Goal: Obtain resource: Obtain resource

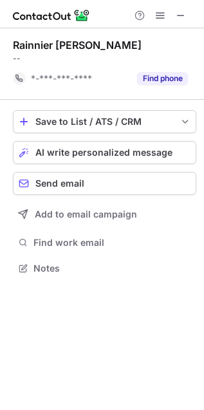
scroll to position [5, 6]
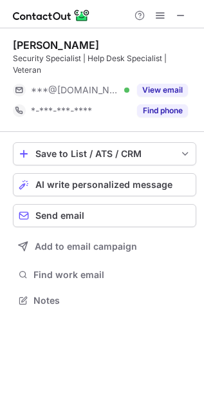
scroll to position [291, 204]
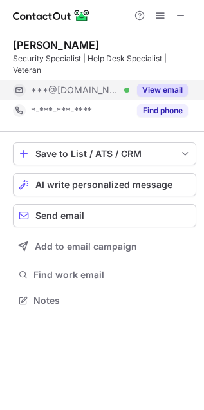
click at [172, 90] on button "View email" at bounding box center [162, 90] width 51 height 13
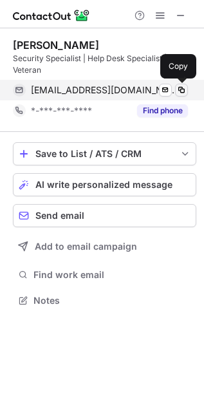
click at [182, 88] on span at bounding box center [182, 90] width 10 height 10
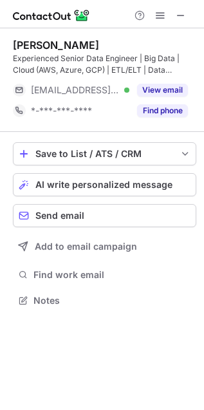
scroll to position [291, 204]
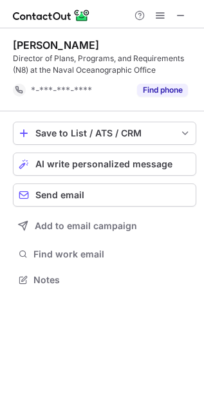
scroll to position [6, 6]
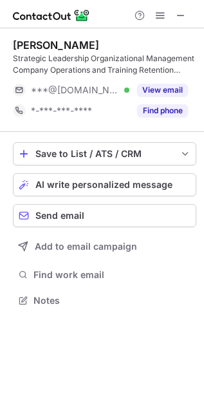
scroll to position [291, 204]
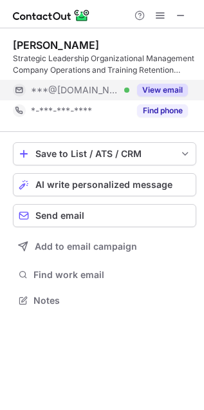
click at [159, 85] on button "View email" at bounding box center [162, 90] width 51 height 13
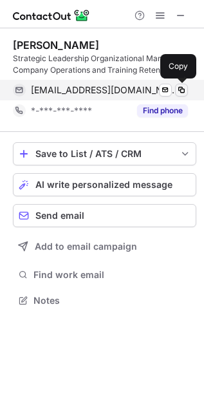
click at [184, 91] on span at bounding box center [182, 90] width 10 height 10
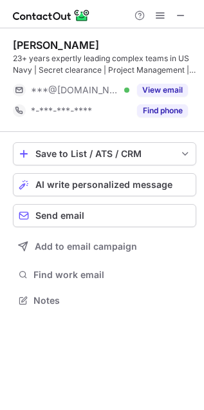
scroll to position [291, 204]
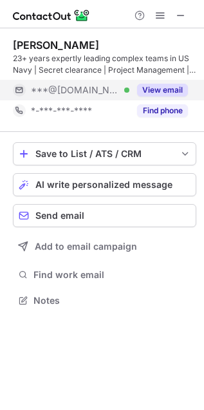
click at [169, 90] on button "View email" at bounding box center [162, 90] width 51 height 13
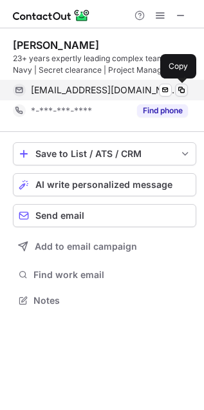
click at [181, 86] on span at bounding box center [182, 90] width 10 height 10
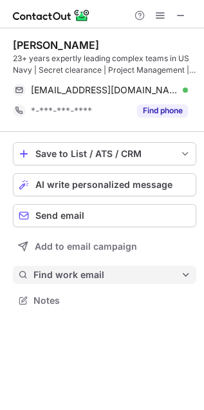
scroll to position [5, 6]
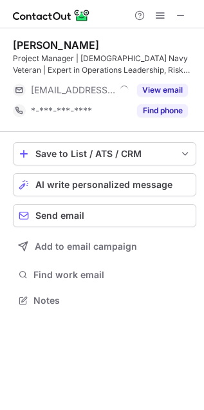
scroll to position [291, 204]
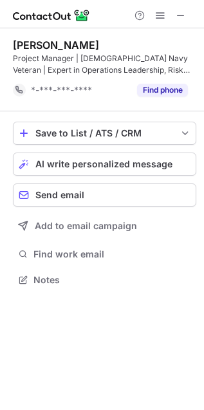
scroll to position [6, 6]
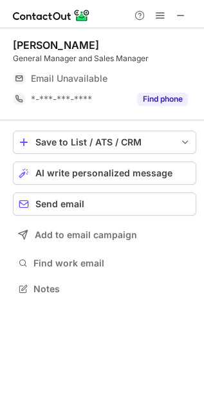
scroll to position [280, 204]
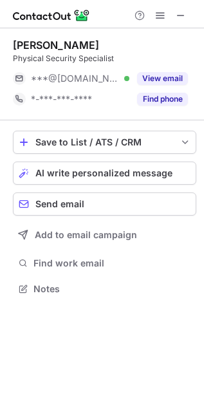
scroll to position [280, 204]
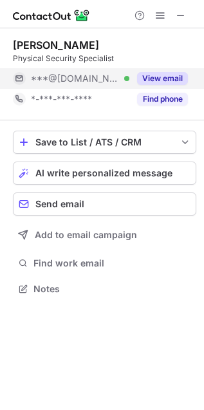
click at [162, 82] on button "View email" at bounding box center [162, 78] width 51 height 13
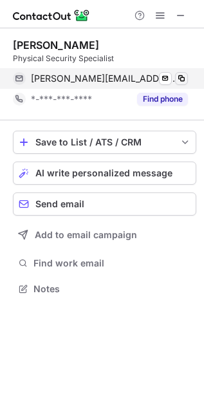
click at [182, 79] on span at bounding box center [182, 78] width 10 height 10
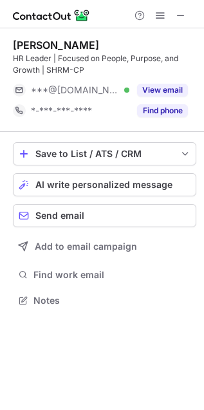
scroll to position [291, 204]
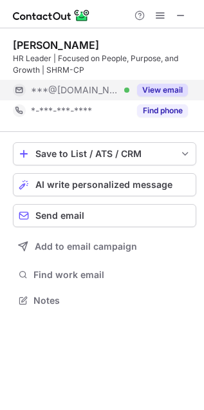
click at [178, 88] on button "View email" at bounding box center [162, 90] width 51 height 13
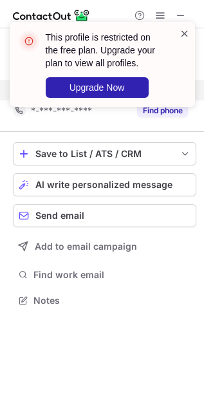
click at [185, 31] on span at bounding box center [185, 33] width 10 height 13
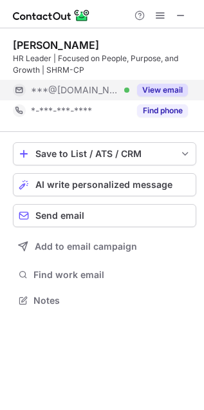
click at [166, 88] on button "View email" at bounding box center [162, 90] width 51 height 13
click at [162, 86] on button "View email" at bounding box center [162, 90] width 51 height 13
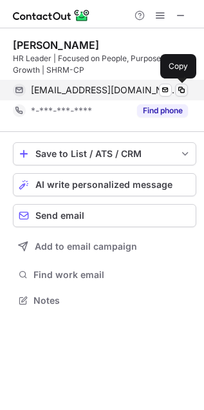
click at [177, 88] on span at bounding box center [182, 90] width 10 height 10
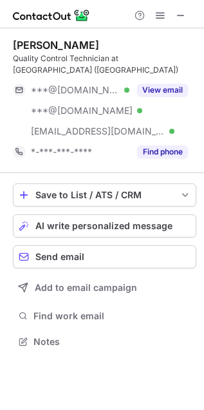
scroll to position [332, 204]
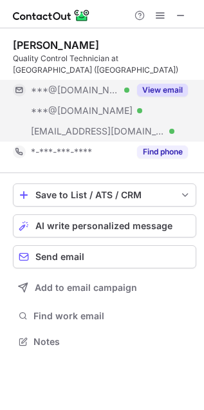
click at [162, 84] on button "View email" at bounding box center [162, 90] width 51 height 13
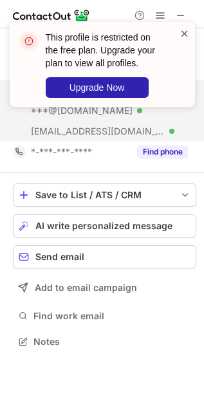
click at [185, 30] on span at bounding box center [185, 33] width 10 height 13
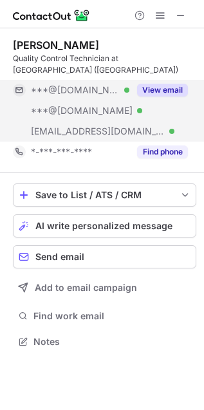
click at [160, 91] on button "View email" at bounding box center [162, 90] width 51 height 13
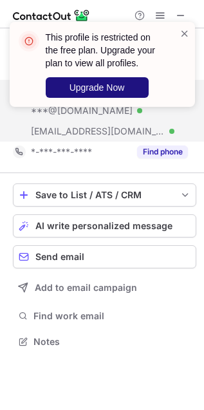
click at [68, 88] on button "Upgrade Now" at bounding box center [97, 87] width 103 height 21
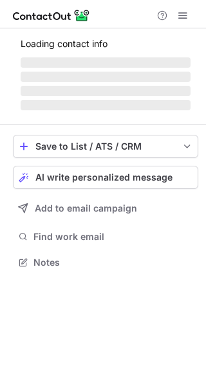
scroll to position [249, 206]
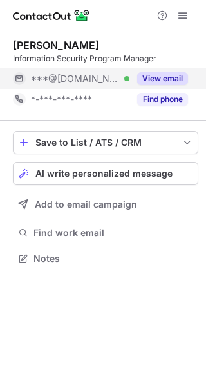
click at [168, 82] on button "View email" at bounding box center [162, 78] width 51 height 13
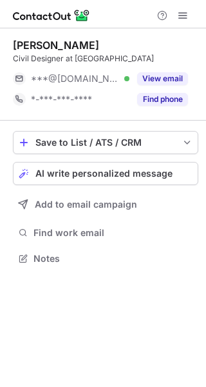
scroll to position [249, 206]
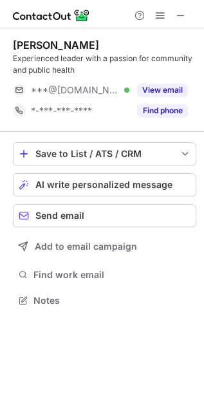
scroll to position [291, 204]
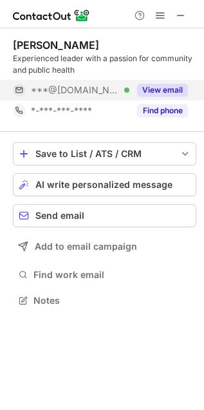
click at [169, 90] on button "View email" at bounding box center [162, 90] width 51 height 13
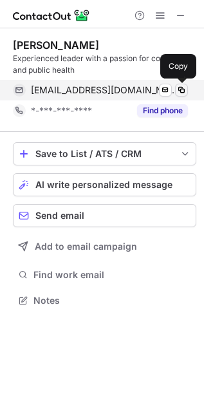
click at [182, 90] on span at bounding box center [182, 90] width 10 height 10
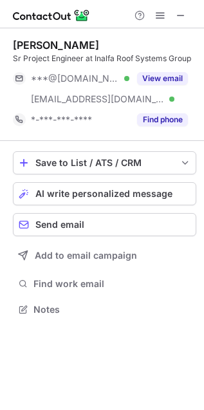
scroll to position [300, 204]
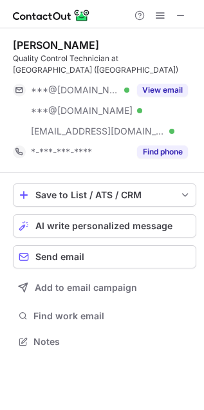
scroll to position [332, 204]
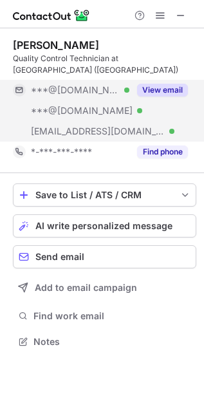
click at [178, 91] on button "View email" at bounding box center [162, 90] width 51 height 13
click at [163, 84] on button "View email" at bounding box center [162, 90] width 51 height 13
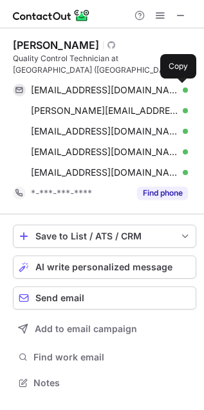
scroll to position [374, 204]
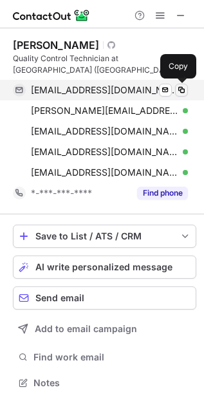
click at [185, 91] on span at bounding box center [182, 90] width 10 height 10
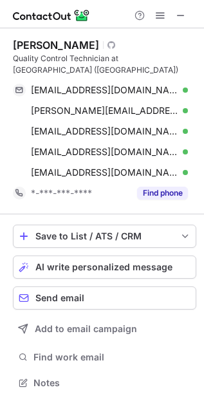
scroll to position [6, 6]
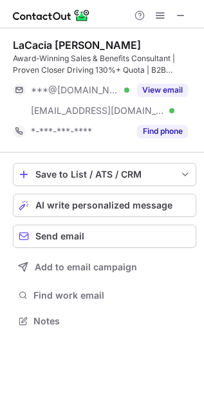
scroll to position [313, 204]
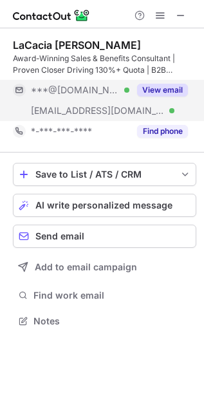
click at [161, 91] on button "View email" at bounding box center [162, 90] width 51 height 13
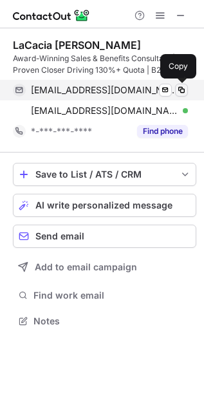
click at [179, 90] on span at bounding box center [182, 90] width 10 height 10
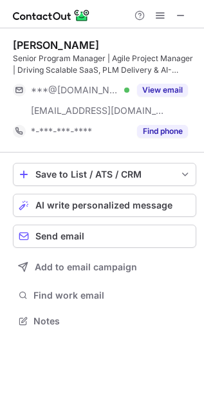
scroll to position [313, 204]
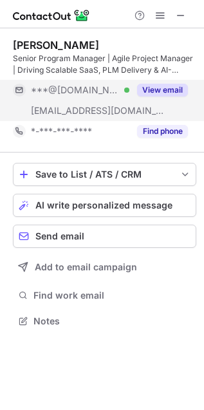
click at [169, 91] on button "View email" at bounding box center [162, 90] width 51 height 13
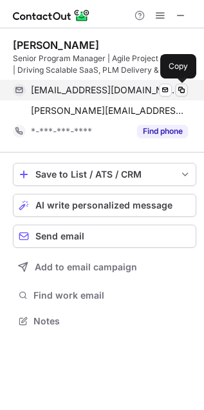
click at [180, 88] on span at bounding box center [182, 90] width 10 height 10
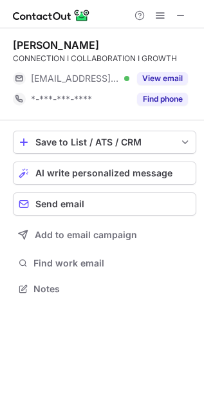
scroll to position [280, 204]
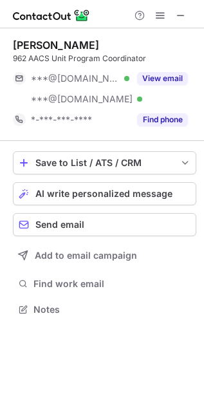
scroll to position [300, 204]
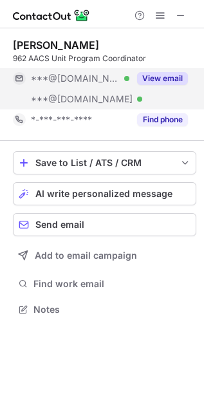
click at [163, 75] on button "View email" at bounding box center [162, 78] width 51 height 13
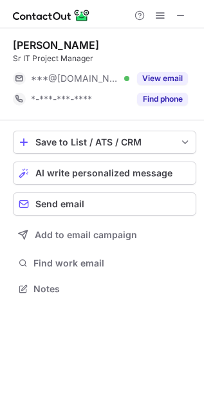
scroll to position [280, 204]
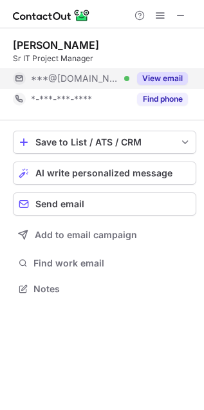
click at [175, 75] on button "View email" at bounding box center [162, 78] width 51 height 13
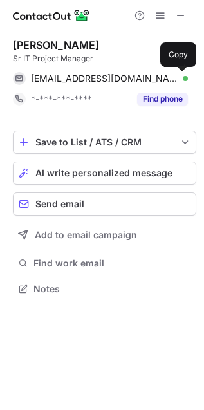
click at [175, 75] on button at bounding box center [181, 78] width 13 height 13
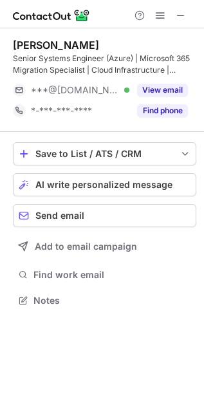
scroll to position [291, 204]
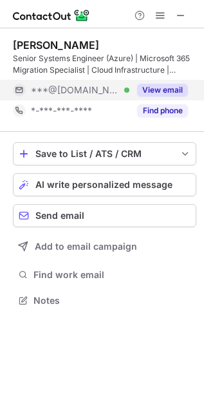
click at [175, 87] on button "View email" at bounding box center [162, 90] width 51 height 13
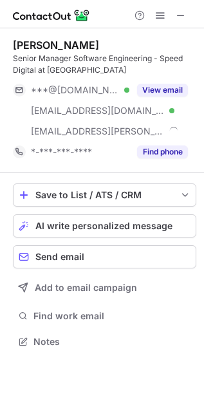
scroll to position [332, 204]
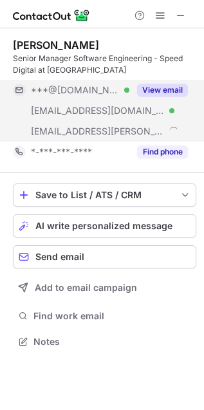
click at [171, 85] on button "View email" at bounding box center [162, 90] width 51 height 13
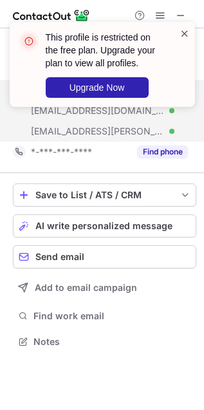
click at [184, 29] on span at bounding box center [185, 33] width 10 height 13
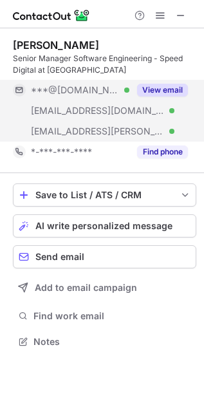
click at [171, 88] on button "View email" at bounding box center [162, 90] width 51 height 13
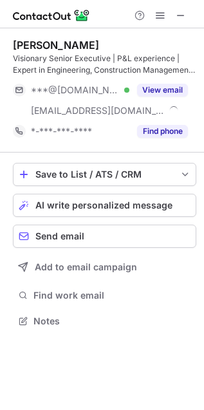
scroll to position [313, 204]
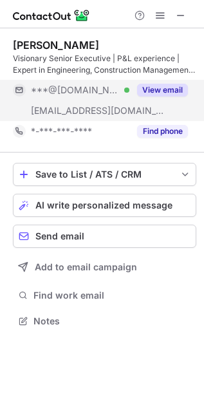
click at [178, 88] on button "View email" at bounding box center [162, 90] width 51 height 13
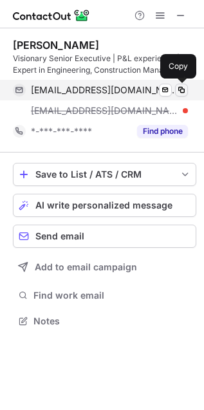
click at [182, 89] on span at bounding box center [182, 90] width 10 height 10
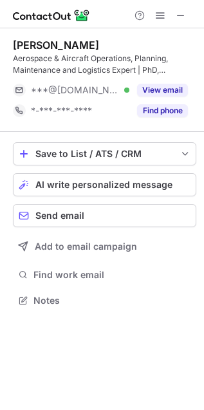
scroll to position [291, 204]
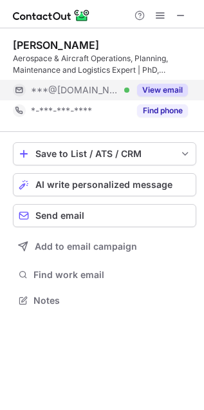
click at [161, 90] on button "View email" at bounding box center [162, 90] width 51 height 13
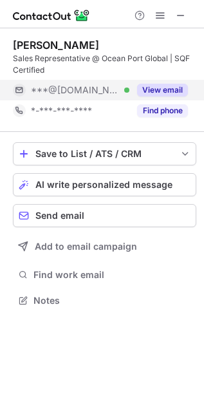
click at [187, 87] on button "View email" at bounding box center [162, 90] width 51 height 13
click at [178, 88] on button "View email" at bounding box center [162, 90] width 51 height 13
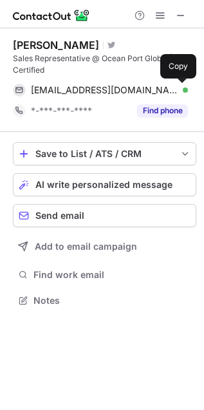
click at [178, 88] on span at bounding box center [182, 90] width 10 height 10
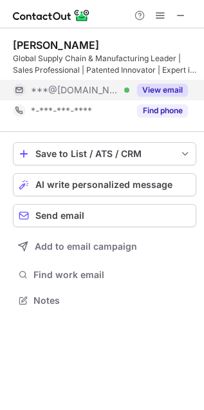
click at [160, 91] on button "View email" at bounding box center [162, 90] width 51 height 13
click at [168, 90] on button "View email" at bounding box center [162, 90] width 51 height 13
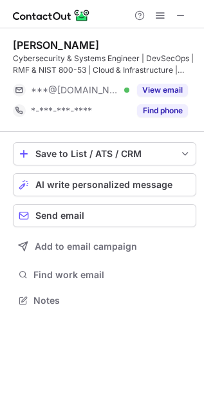
scroll to position [291, 204]
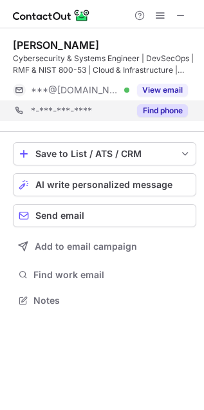
click at [162, 88] on button "View email" at bounding box center [162, 90] width 51 height 13
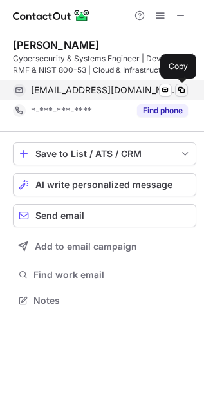
click at [178, 88] on span at bounding box center [182, 90] width 10 height 10
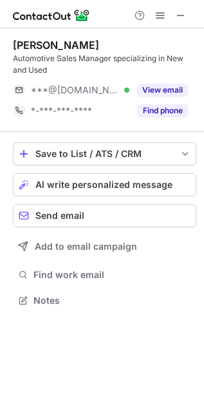
scroll to position [291, 204]
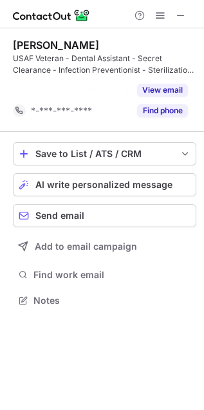
scroll to position [6, 6]
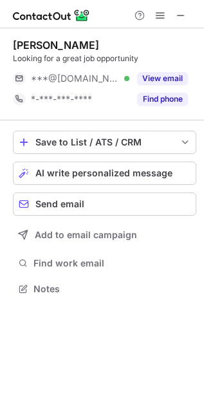
scroll to position [280, 204]
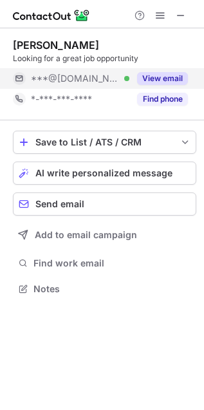
click at [173, 79] on button "View email" at bounding box center [162, 78] width 51 height 13
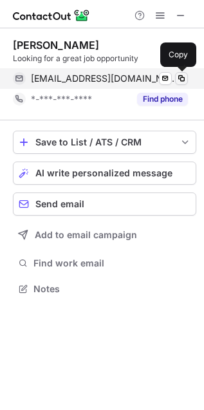
click at [182, 79] on span at bounding box center [182, 78] width 10 height 10
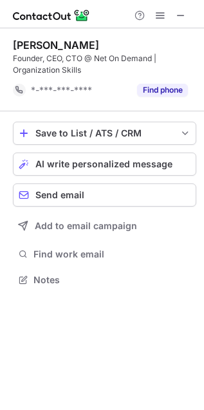
scroll to position [6, 6]
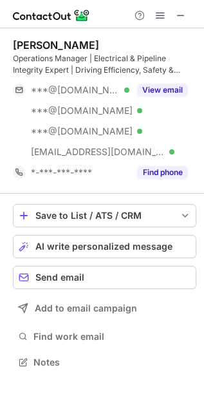
scroll to position [354, 204]
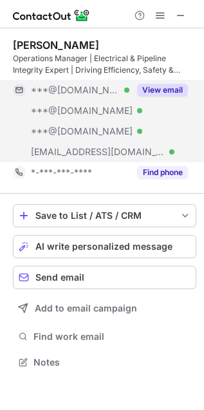
click at [168, 87] on button "View email" at bounding box center [162, 90] width 51 height 13
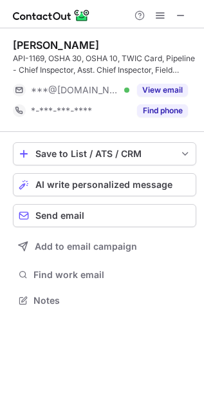
scroll to position [291, 204]
click at [148, 95] on button "View email" at bounding box center [162, 90] width 51 height 13
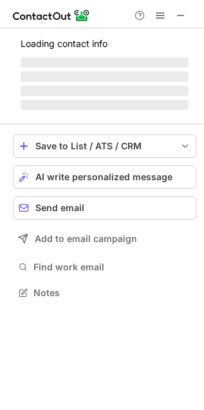
scroll to position [280, 204]
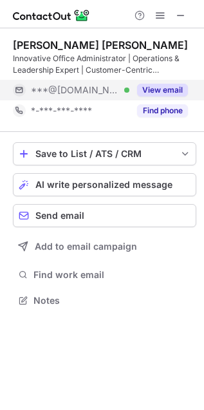
click at [169, 85] on button "View email" at bounding box center [162, 90] width 51 height 13
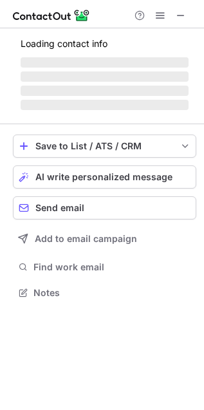
scroll to position [300, 204]
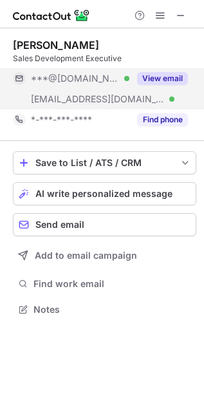
click at [178, 76] on button "View email" at bounding box center [162, 78] width 51 height 13
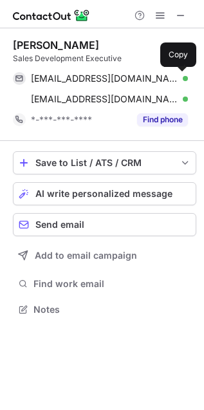
click at [178, 76] on span at bounding box center [182, 78] width 10 height 10
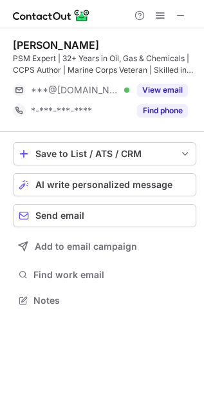
scroll to position [291, 204]
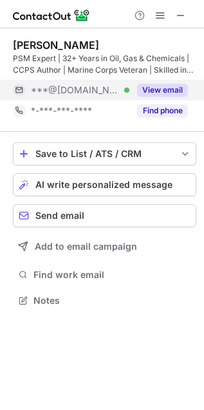
click at [166, 91] on button "View email" at bounding box center [162, 90] width 51 height 13
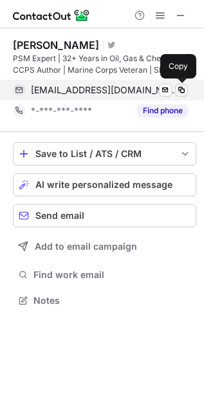
click at [180, 89] on span at bounding box center [182, 90] width 10 height 10
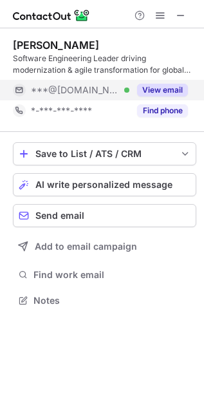
click at [169, 89] on button "View email" at bounding box center [162, 90] width 51 height 13
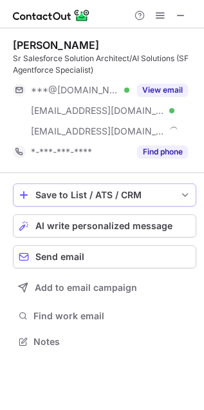
scroll to position [332, 204]
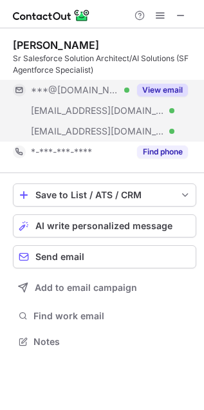
click at [175, 88] on button "View email" at bounding box center [162, 90] width 51 height 13
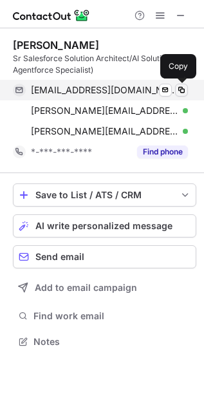
click at [179, 91] on span at bounding box center [182, 90] width 10 height 10
click at [180, 88] on span at bounding box center [182, 90] width 10 height 10
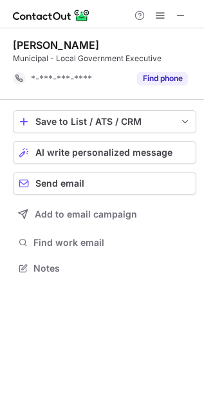
scroll to position [5, 6]
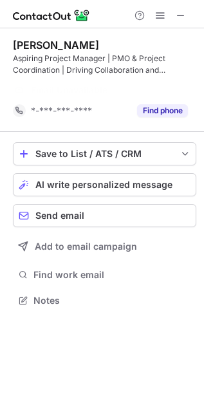
scroll to position [6, 6]
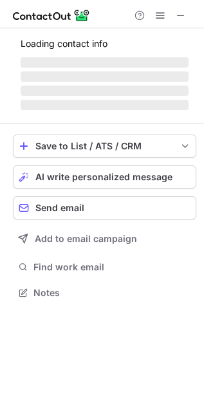
scroll to position [291, 204]
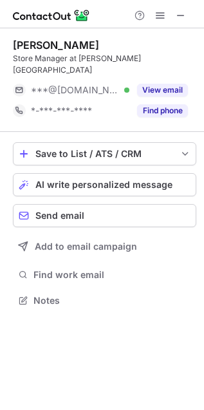
scroll to position [280, 204]
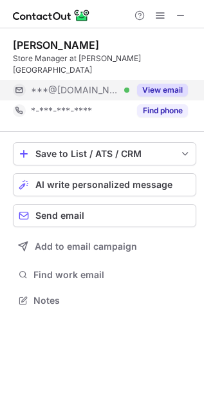
click at [174, 84] on button "View email" at bounding box center [162, 90] width 51 height 13
click at [179, 84] on button "View email" at bounding box center [162, 90] width 51 height 13
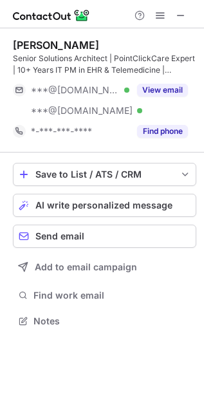
scroll to position [313, 204]
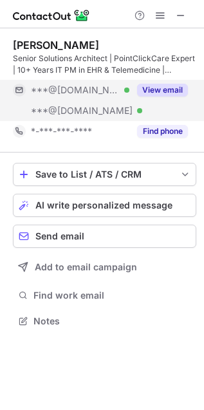
click at [175, 89] on button "View email" at bounding box center [162, 90] width 51 height 13
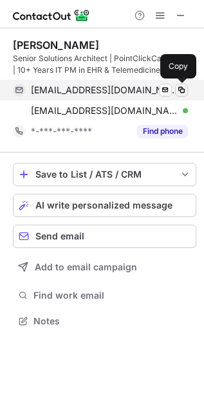
click at [182, 89] on span at bounding box center [182, 90] width 10 height 10
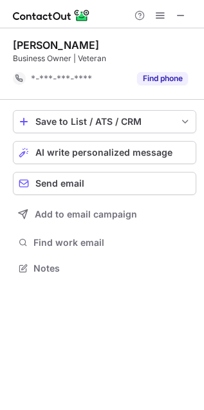
scroll to position [5, 6]
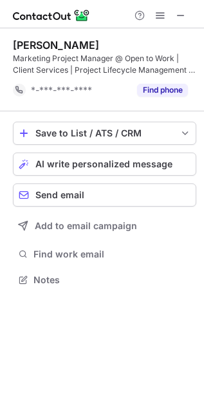
scroll to position [6, 6]
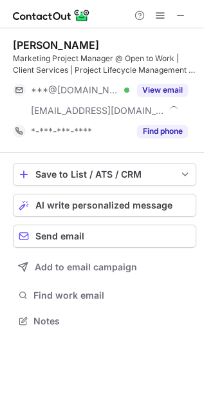
scroll to position [313, 204]
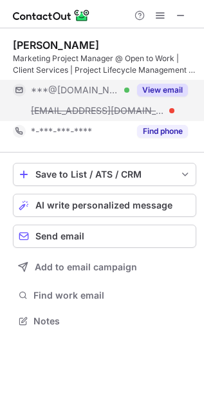
click at [174, 85] on button "View email" at bounding box center [162, 90] width 51 height 13
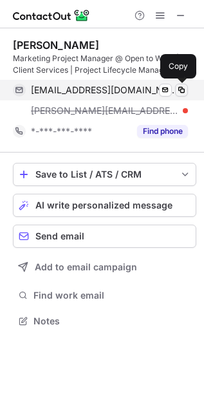
click at [178, 85] on span at bounding box center [182, 90] width 10 height 10
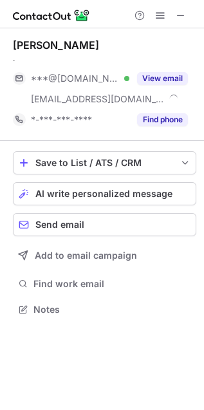
scroll to position [300, 204]
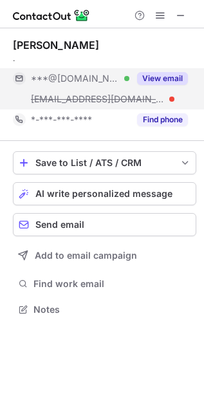
click at [171, 79] on button "View email" at bounding box center [162, 78] width 51 height 13
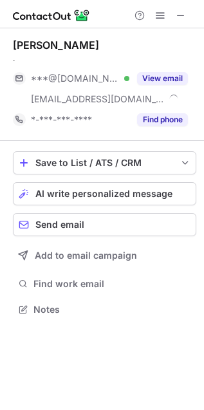
scroll to position [300, 204]
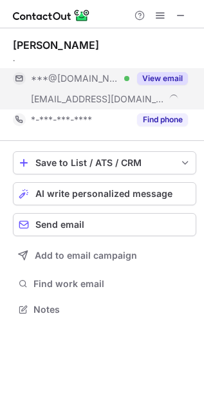
click at [143, 79] on button "View email" at bounding box center [162, 78] width 51 height 13
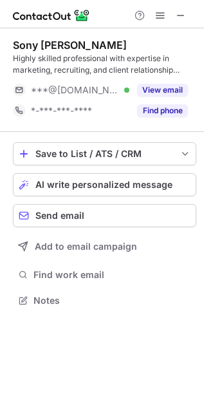
scroll to position [291, 204]
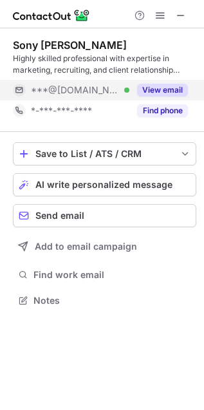
click at [172, 94] on button "View email" at bounding box center [162, 90] width 51 height 13
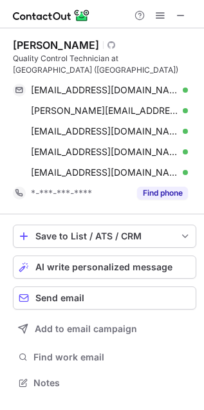
scroll to position [374, 204]
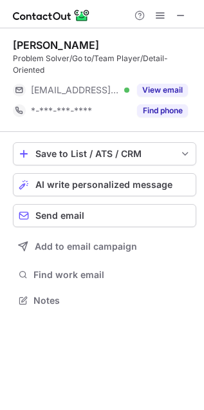
scroll to position [280, 204]
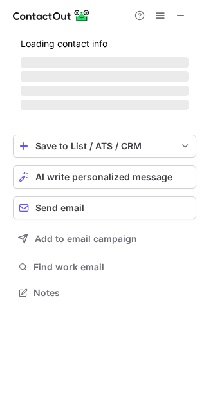
scroll to position [291, 204]
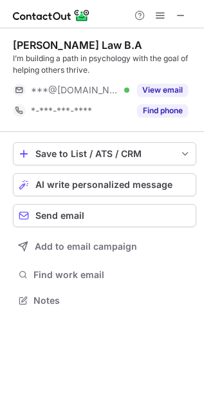
scroll to position [291, 204]
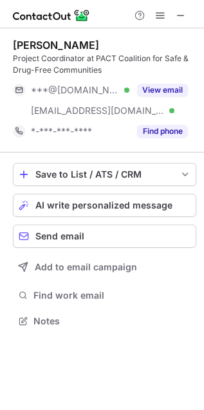
scroll to position [313, 204]
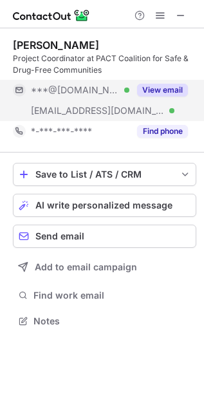
click at [177, 85] on button "View email" at bounding box center [162, 90] width 51 height 13
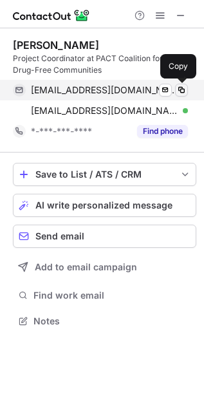
click at [180, 87] on span at bounding box center [182, 90] width 10 height 10
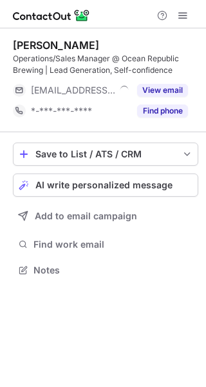
scroll to position [261, 206]
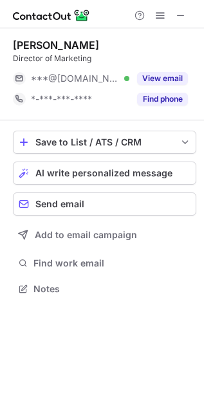
scroll to position [280, 204]
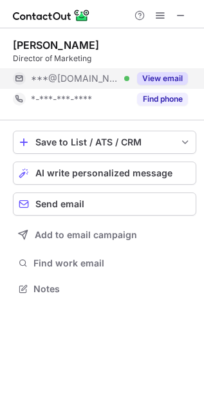
click at [171, 81] on button "View email" at bounding box center [162, 78] width 51 height 13
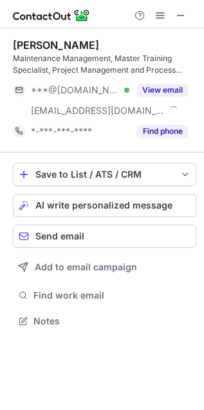
scroll to position [313, 204]
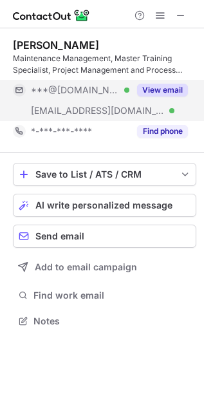
click at [173, 91] on button "View email" at bounding box center [162, 90] width 51 height 13
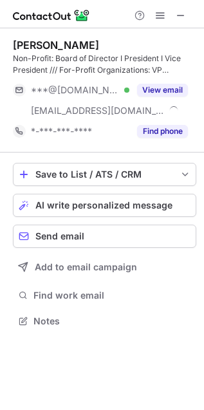
scroll to position [313, 204]
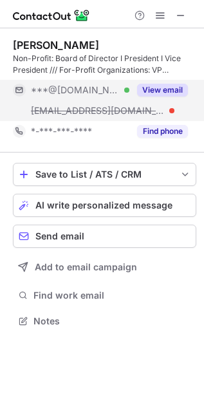
click at [174, 92] on button "View email" at bounding box center [162, 90] width 51 height 13
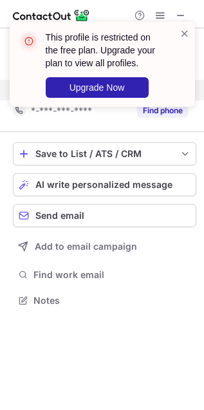
scroll to position [5, 6]
click at [180, 36] on span at bounding box center [185, 33] width 10 height 13
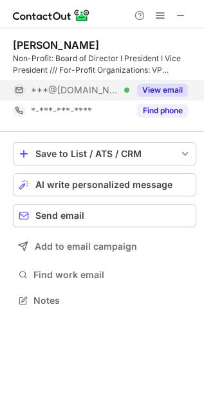
click at [171, 88] on button "View email" at bounding box center [162, 90] width 51 height 13
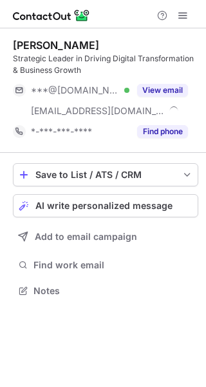
scroll to position [282, 206]
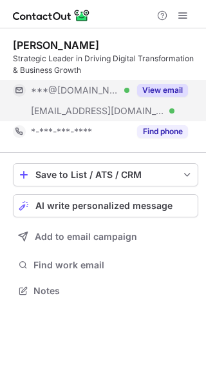
click at [173, 91] on button "View email" at bounding box center [162, 90] width 51 height 13
